Goal: Information Seeking & Learning: Check status

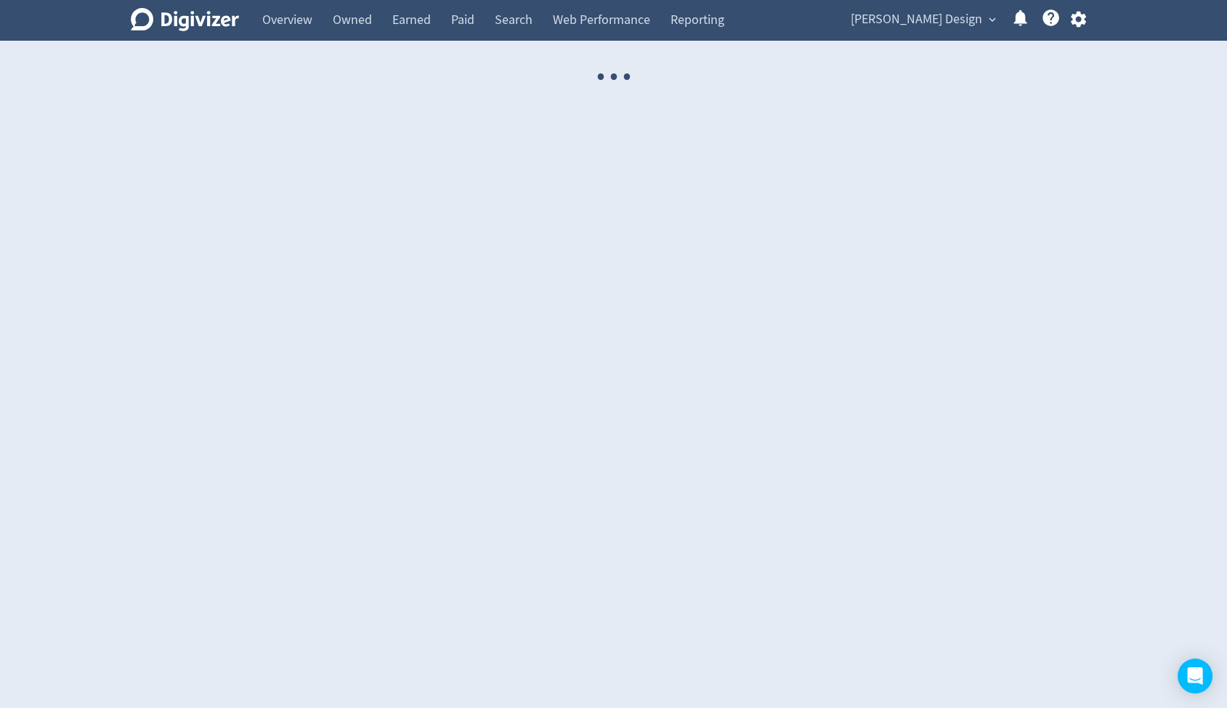
select select "USER"
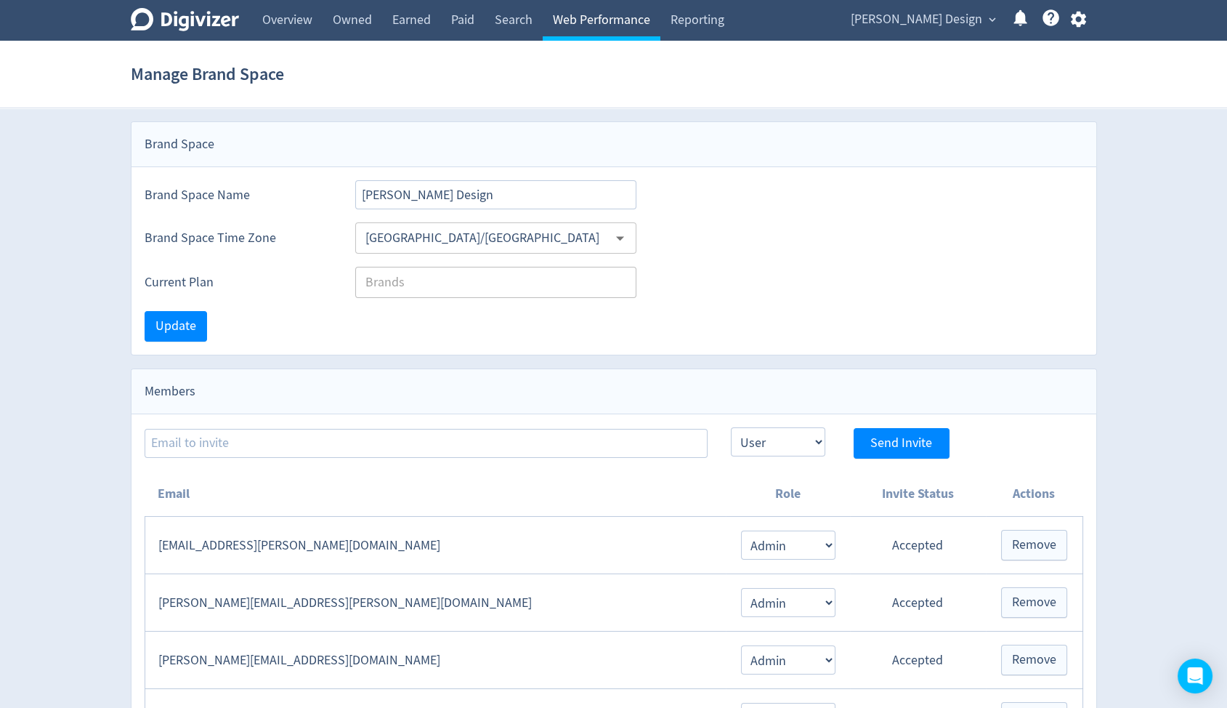
click at [559, 23] on link "Web Performance" at bounding box center [602, 20] width 118 height 41
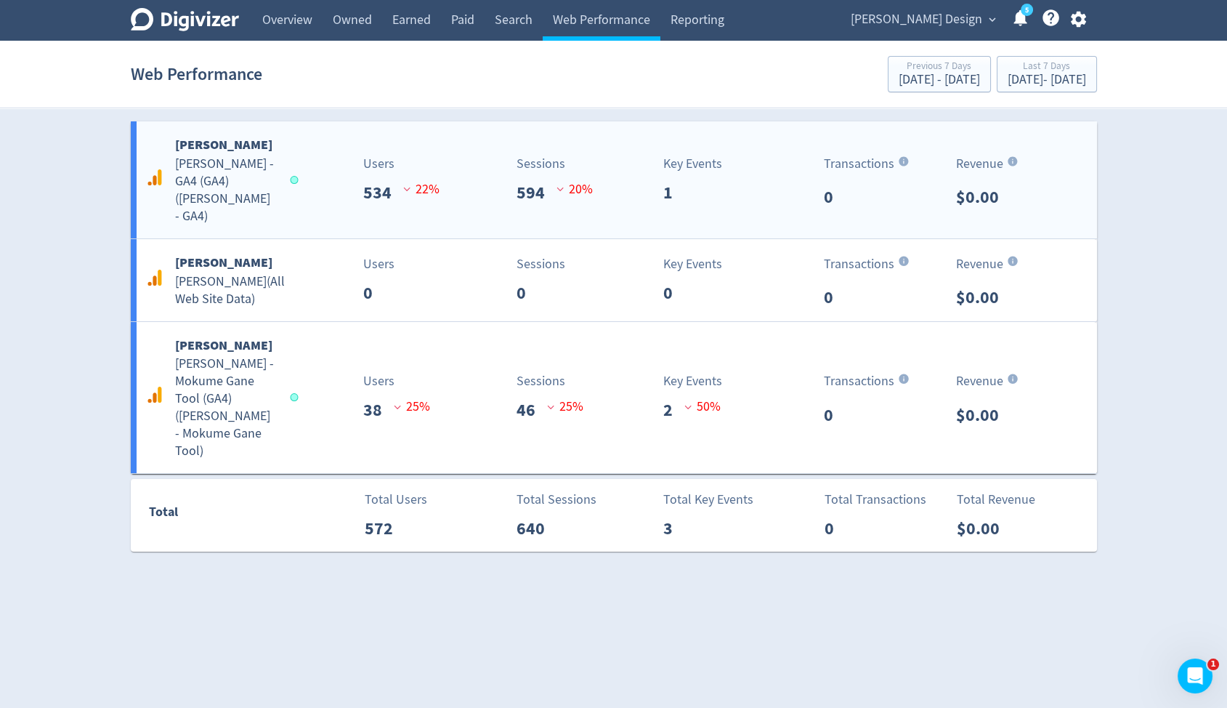
click at [469, 170] on div "Sessions 594 20 %" at bounding box center [536, 180] width 160 height 52
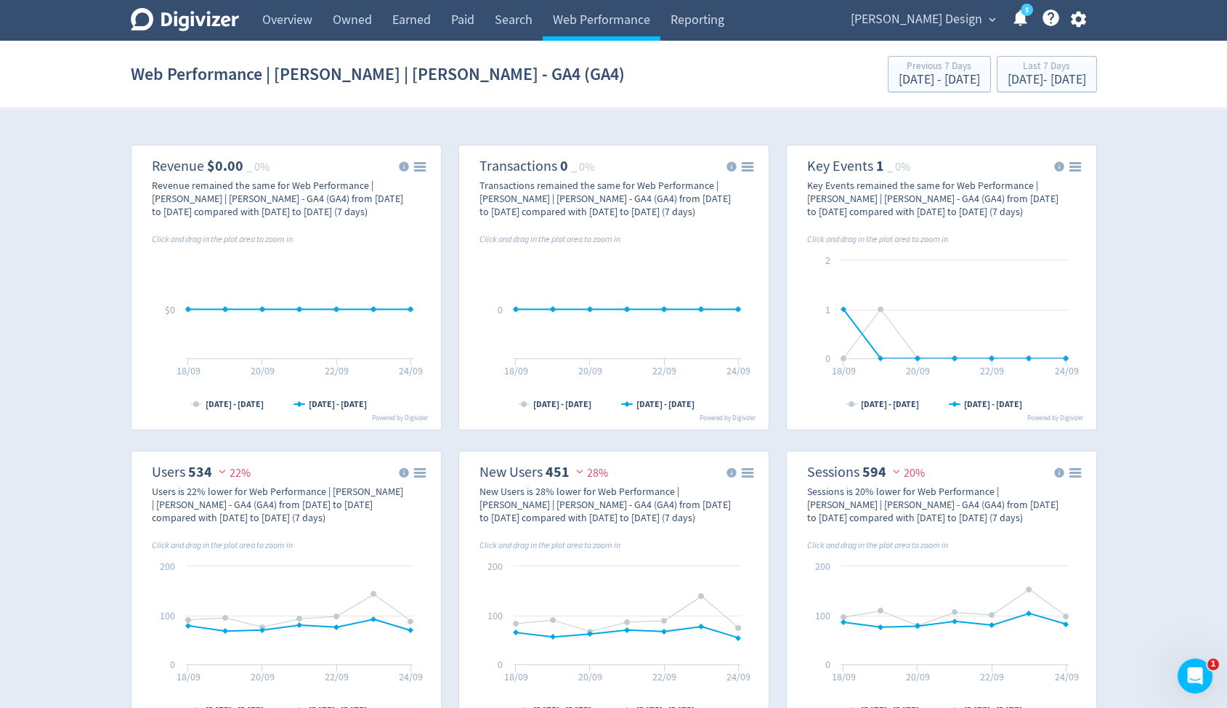
click at [524, 255] on rect "\a Transactions\a 0\a _ 0%\a" at bounding box center [614, 287] width 298 height 272
click at [530, 190] on div "Transactions remained the same for Web Performance | [PERSON_NAME] | [PERSON_NA…" at bounding box center [604, 198] width 251 height 39
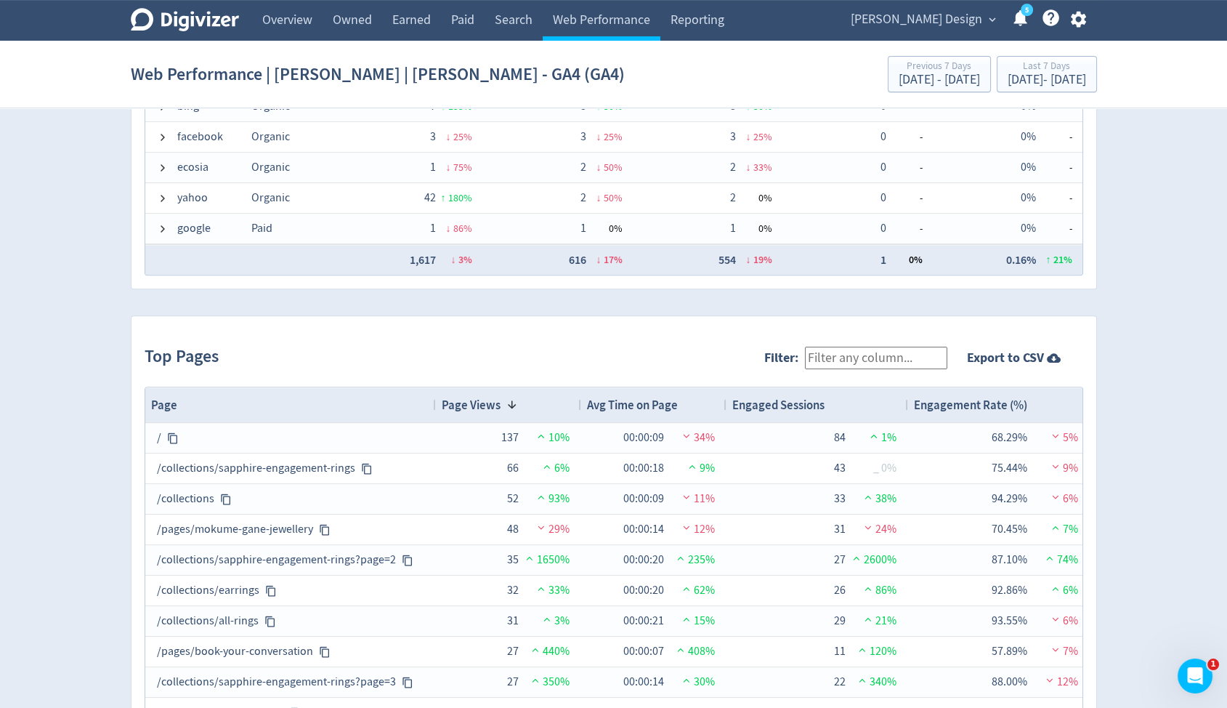
scroll to position [1405, 0]
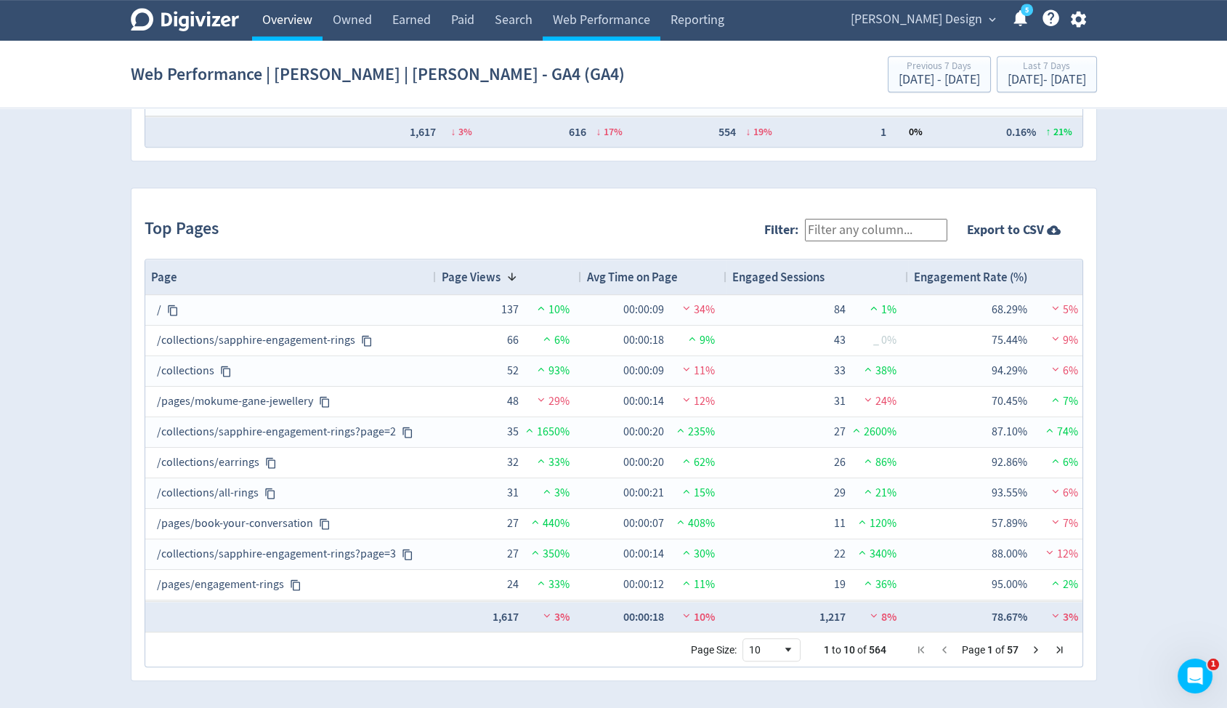
click at [267, 23] on link "Overview" at bounding box center [287, 20] width 70 height 41
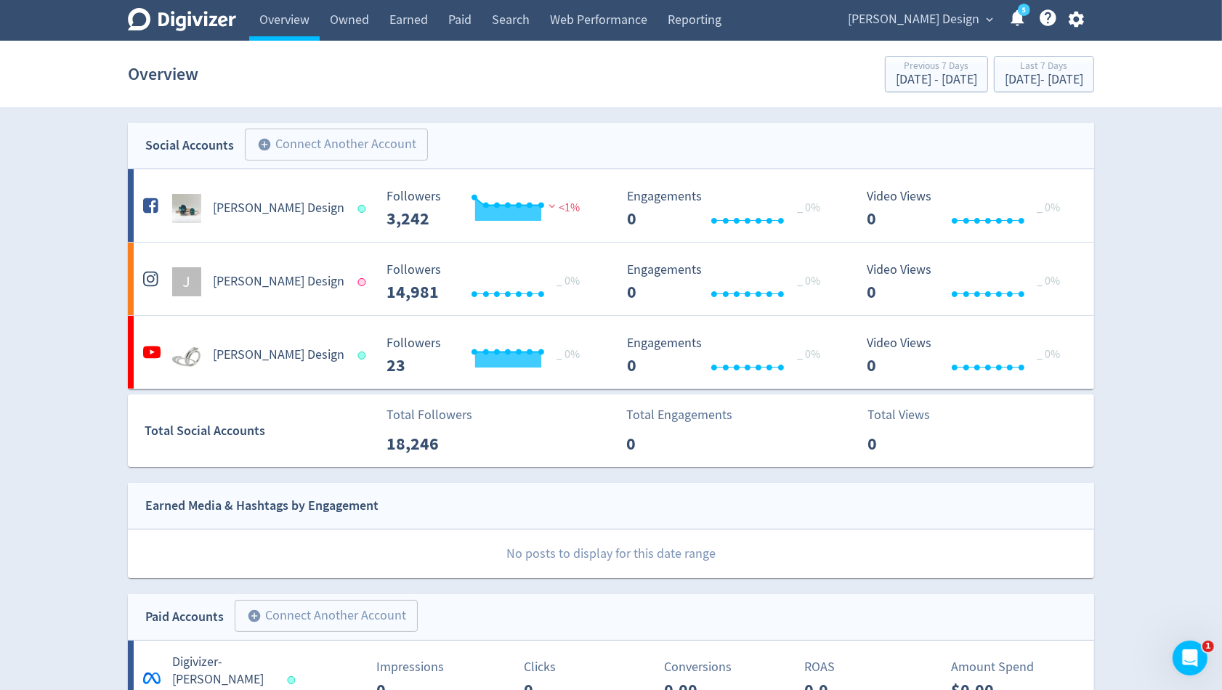
click at [957, 20] on span "[PERSON_NAME] Design" at bounding box center [913, 19] width 131 height 23
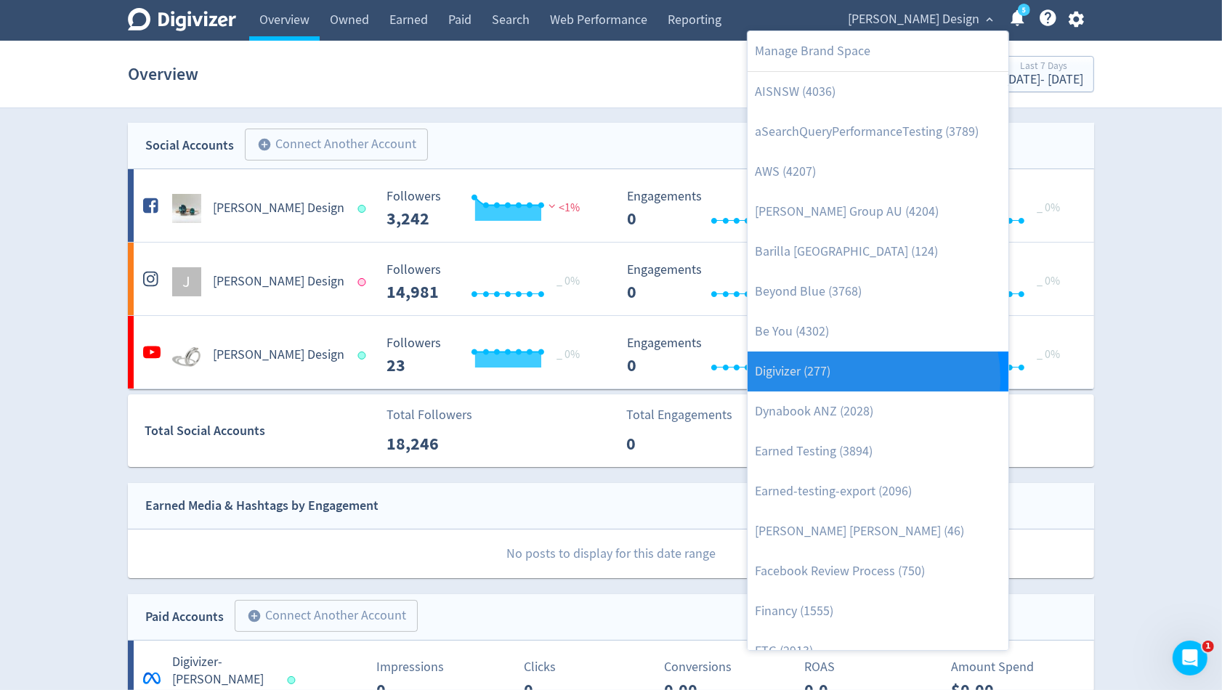
click at [858, 378] on link "Digivizer (277)" at bounding box center [877, 372] width 261 height 40
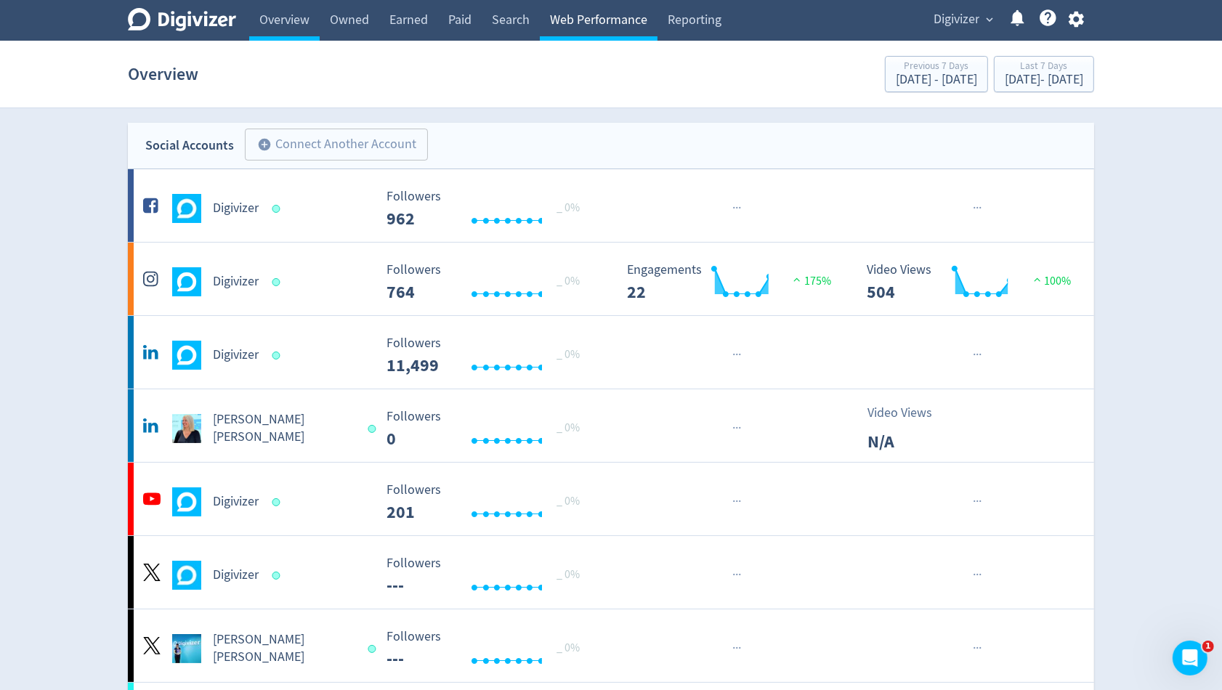
click at [633, 15] on link "Web Performance" at bounding box center [599, 20] width 118 height 41
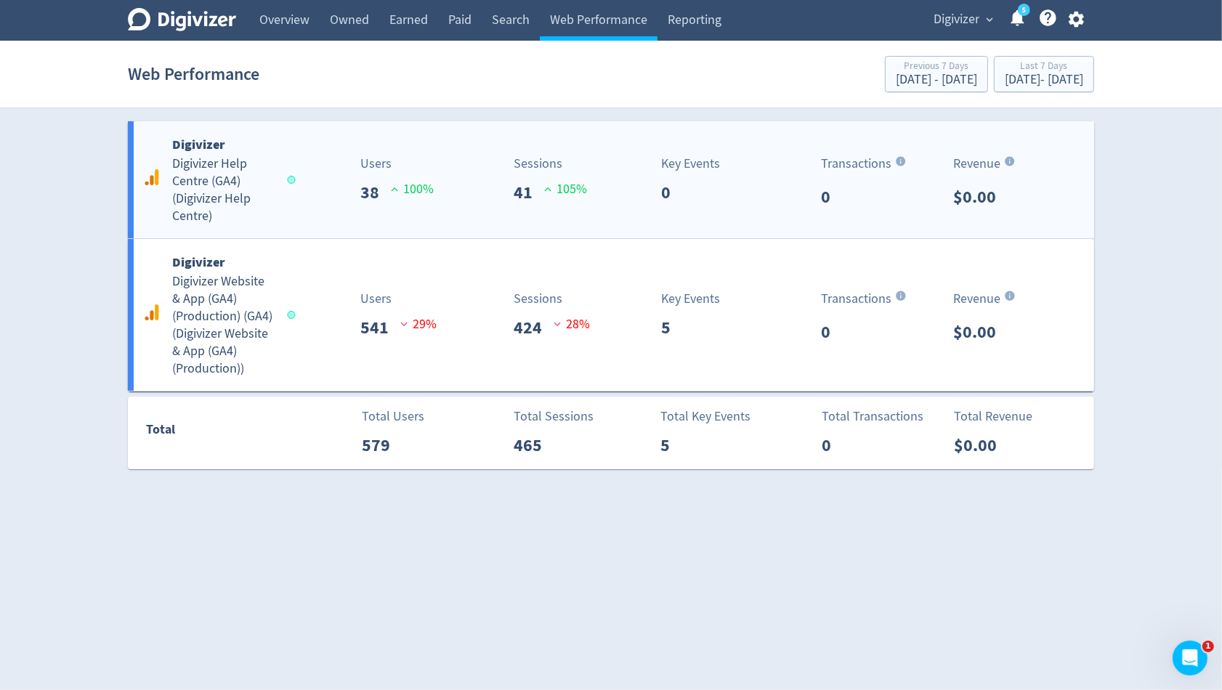
click at [473, 185] on div "Sessions 41 105 %" at bounding box center [534, 180] width 160 height 52
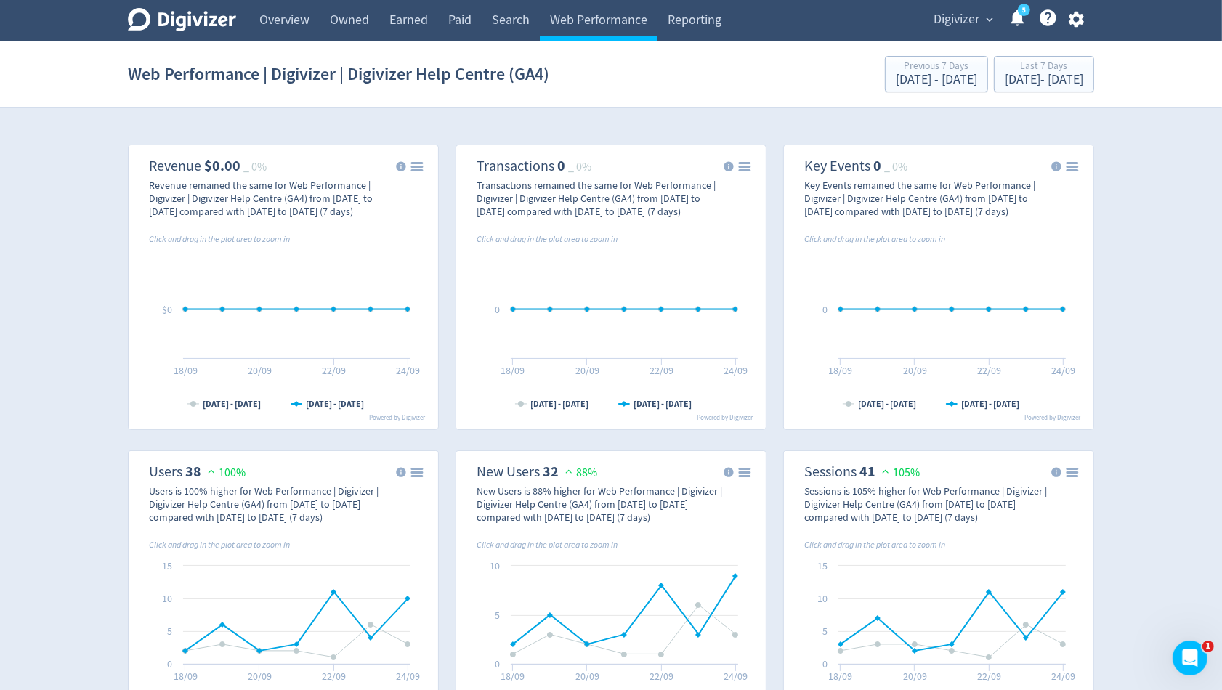
click at [960, 25] on span "Digivizer" at bounding box center [956, 19] width 46 height 23
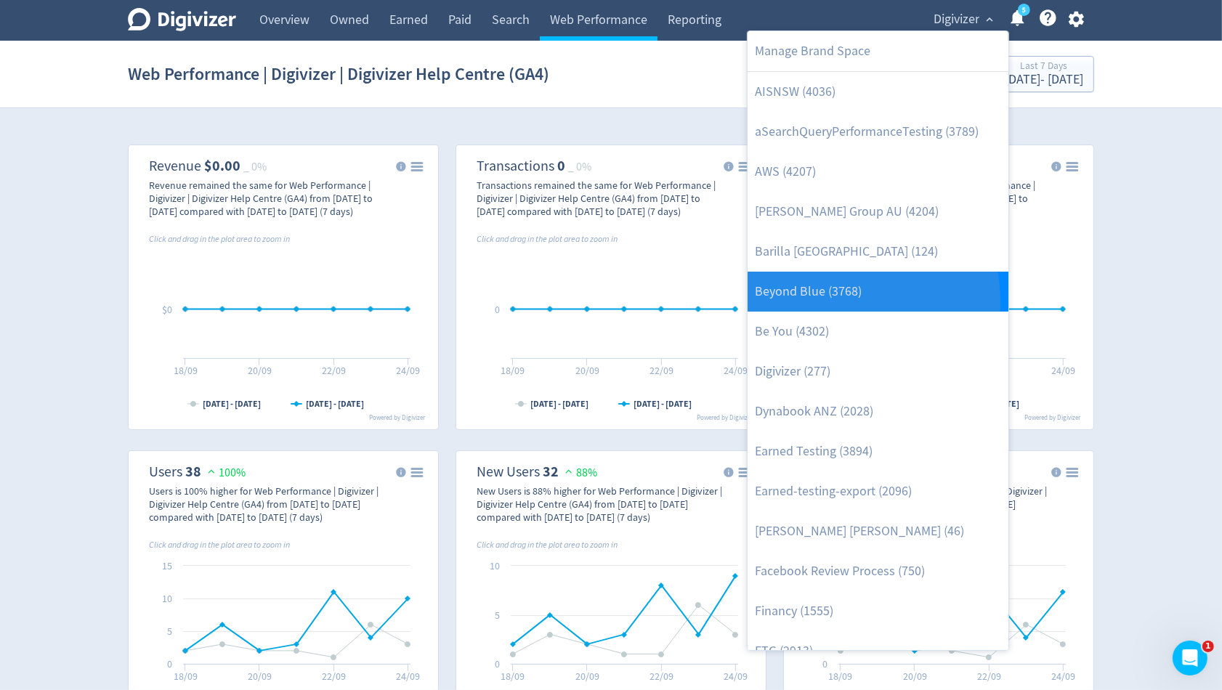
click at [803, 303] on link "Beyond Blue (3768)" at bounding box center [877, 292] width 261 height 40
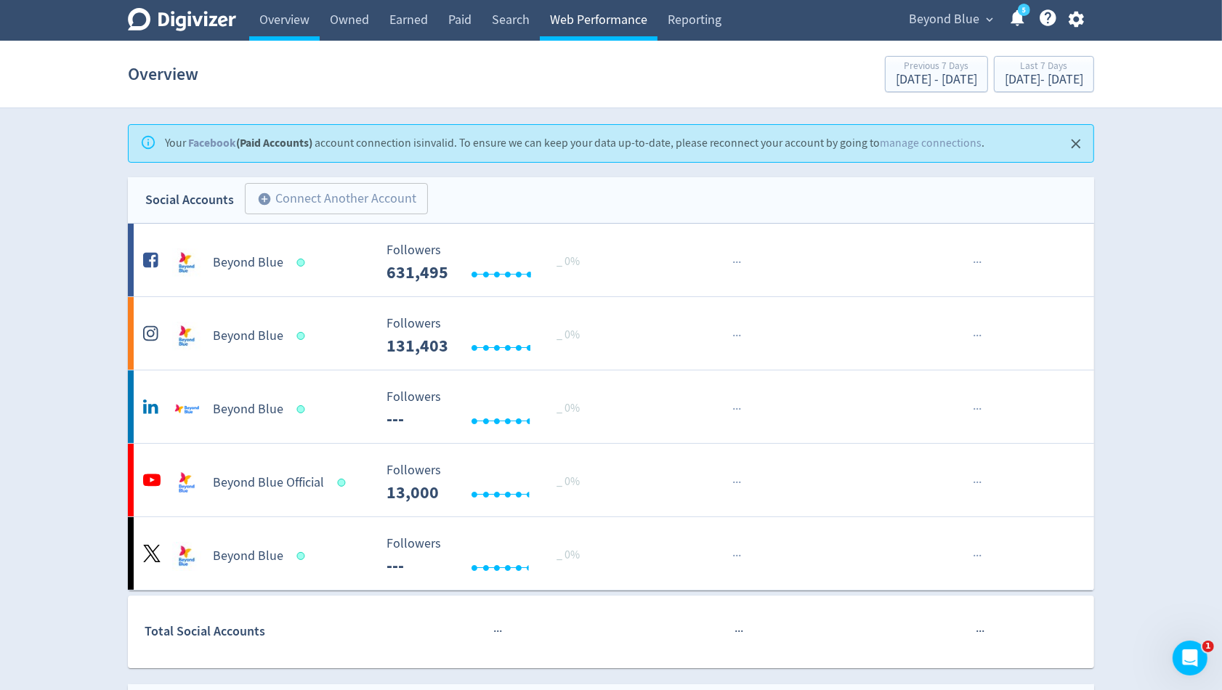
click at [621, 29] on link "Web Performance" at bounding box center [599, 20] width 118 height 41
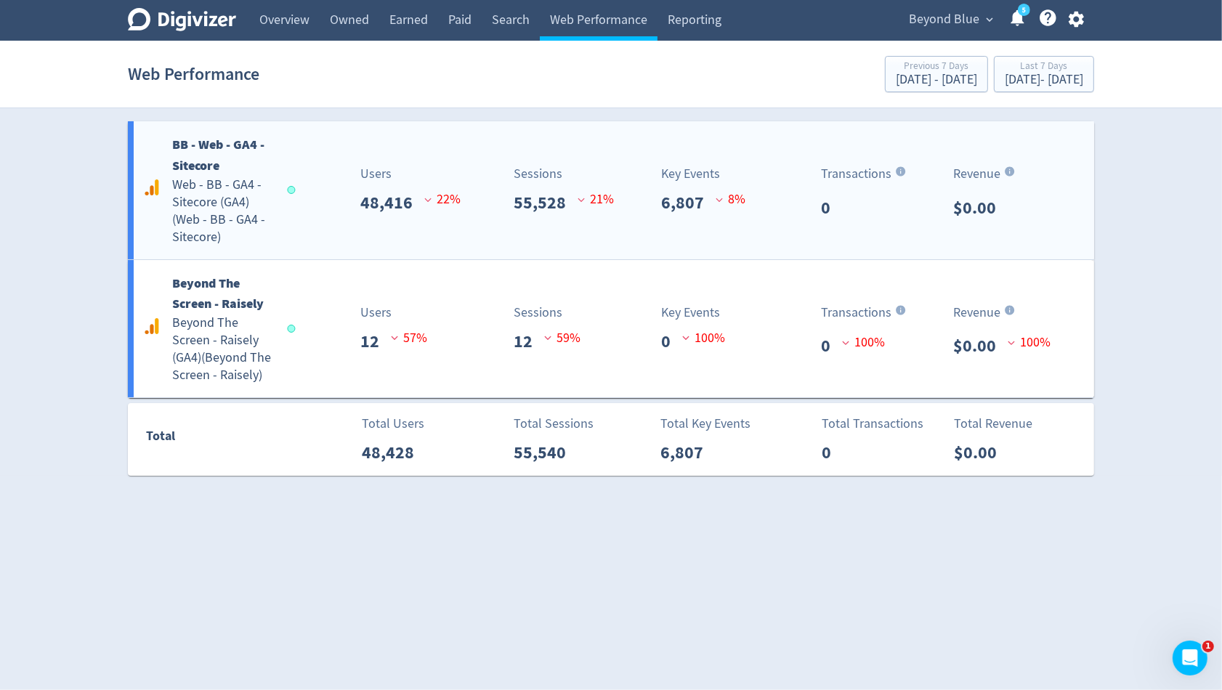
click at [601, 182] on div "Sessions" at bounding box center [564, 174] width 100 height 20
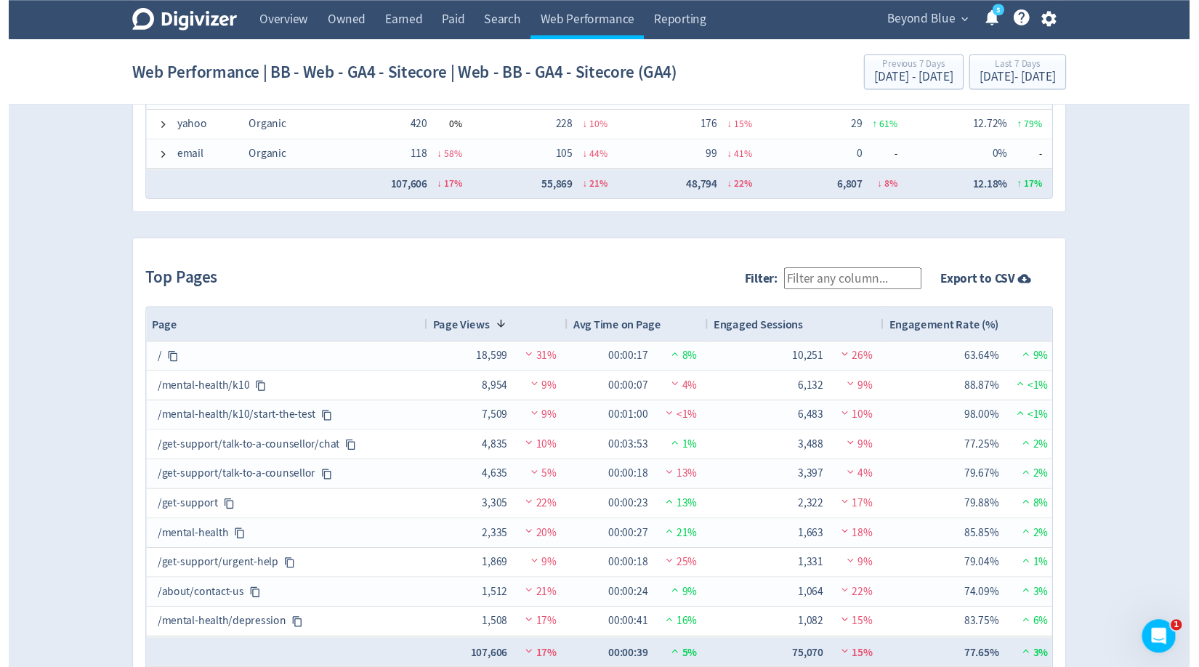
scroll to position [1422, 0]
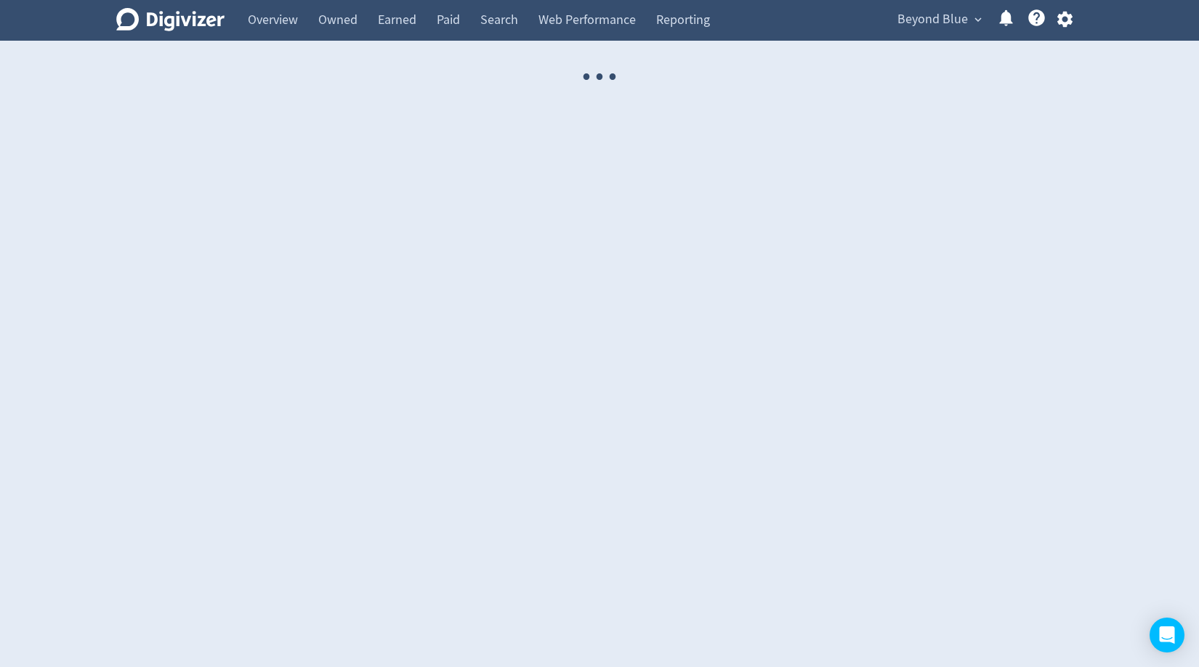
select select "USER"
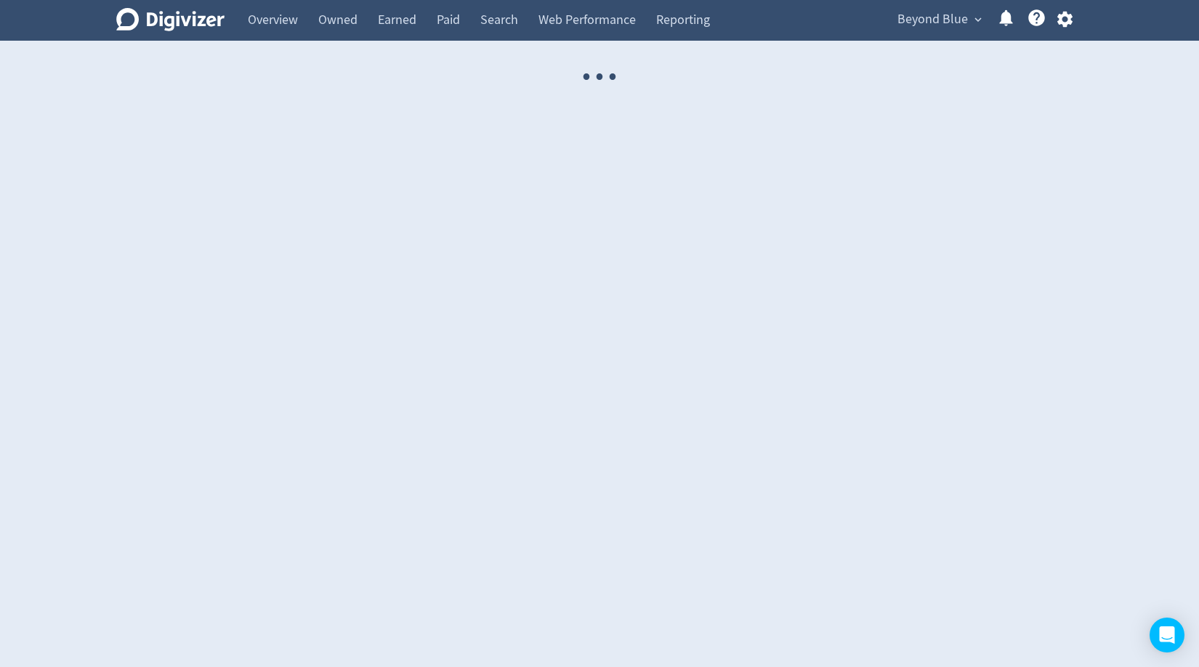
select select "USER"
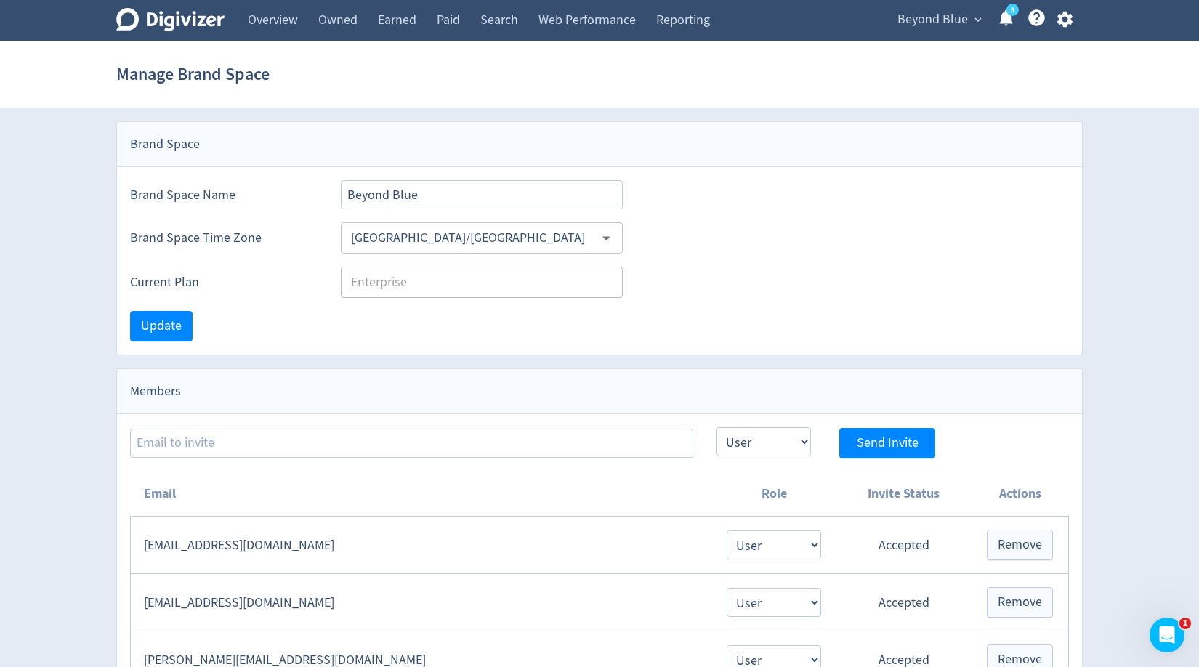
click at [1010, 10] on text "5" at bounding box center [1012, 10] width 4 height 10
